Goal: Find specific page/section: Find specific page/section

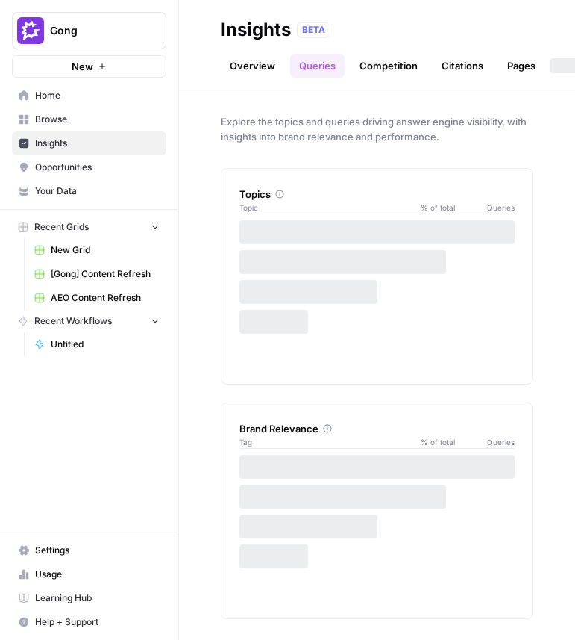
click at [575, 216] on div "Explore the topics and queries driving answer engine visibility, with insights …" at bounding box center [377, 364] width 396 height 549
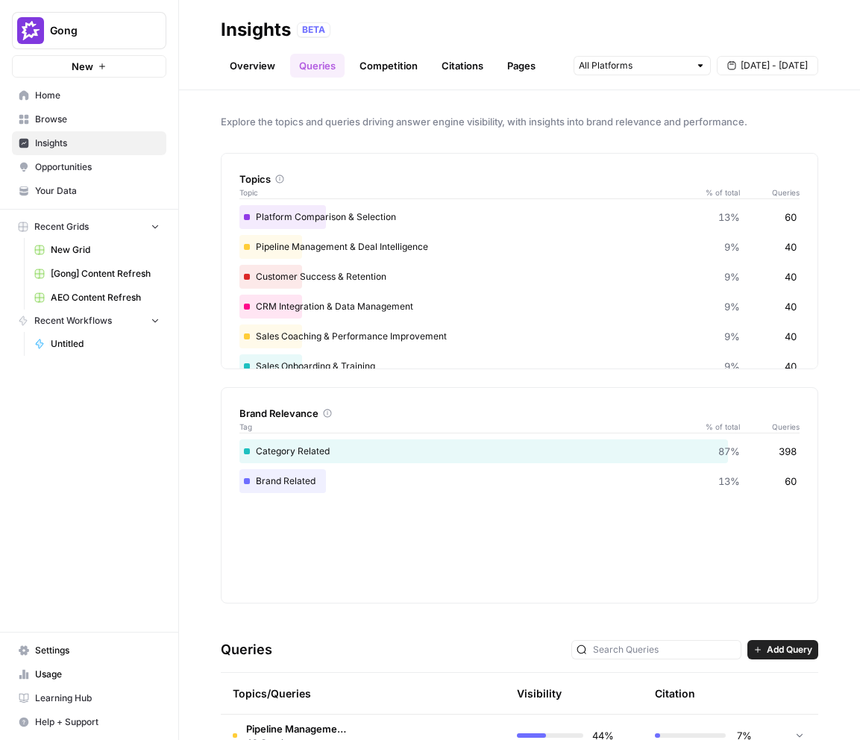
click at [375, 70] on link "Competition" at bounding box center [389, 66] width 76 height 24
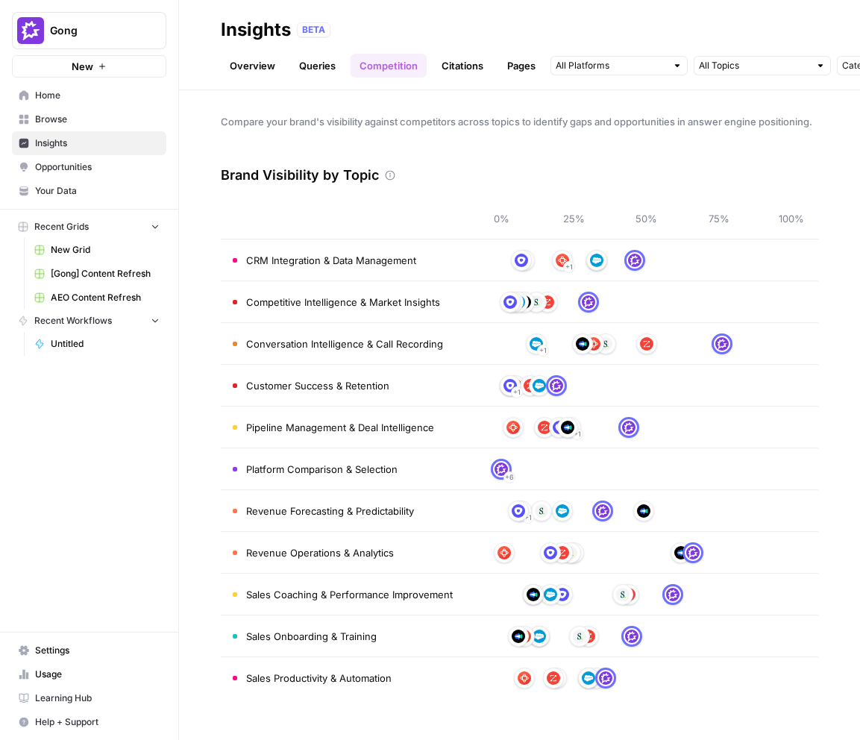
click at [322, 68] on link "Queries" at bounding box center [317, 66] width 54 height 24
